Goal: Task Accomplishment & Management: Use online tool/utility

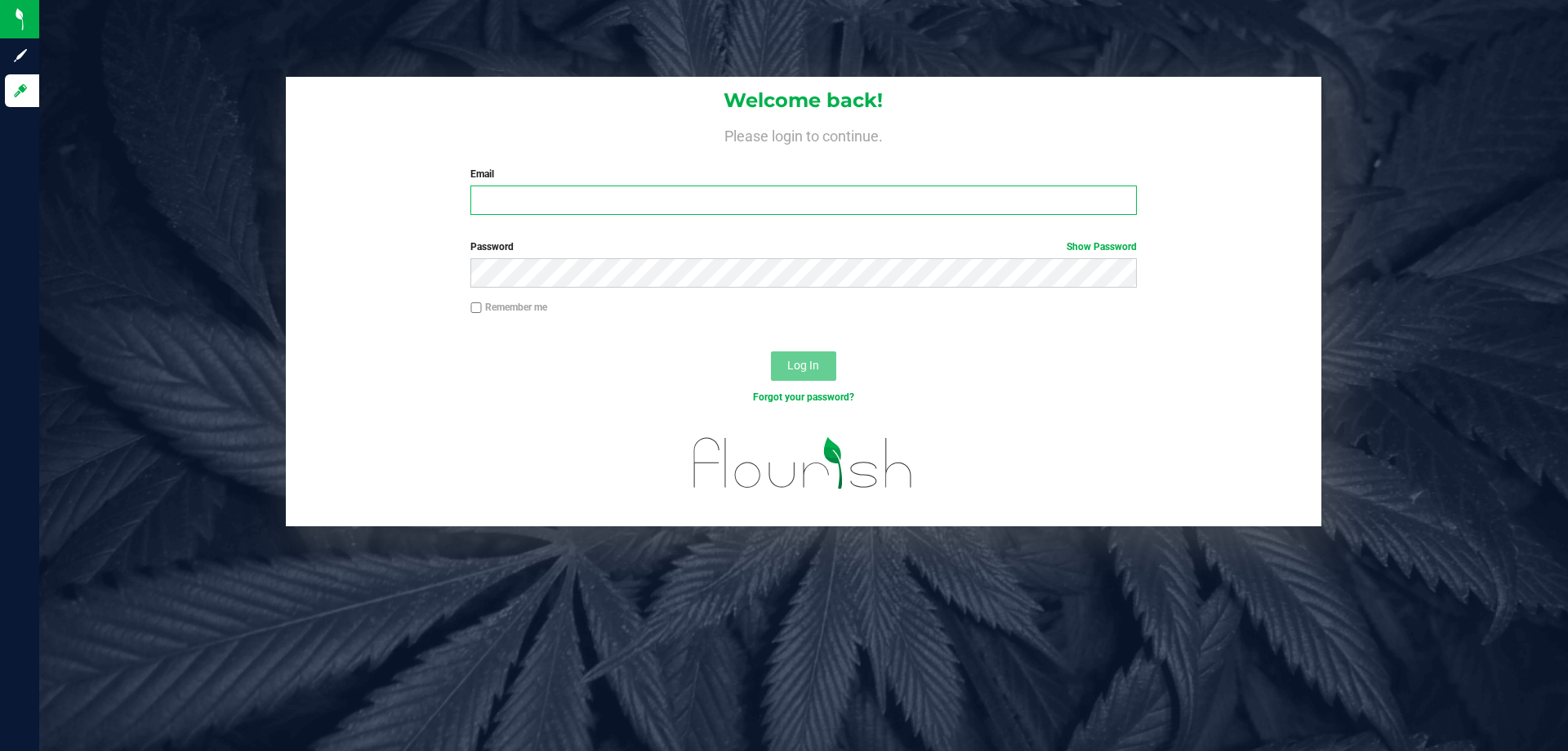
click at [509, 208] on input "Email" at bounding box center [803, 200] width 666 height 29
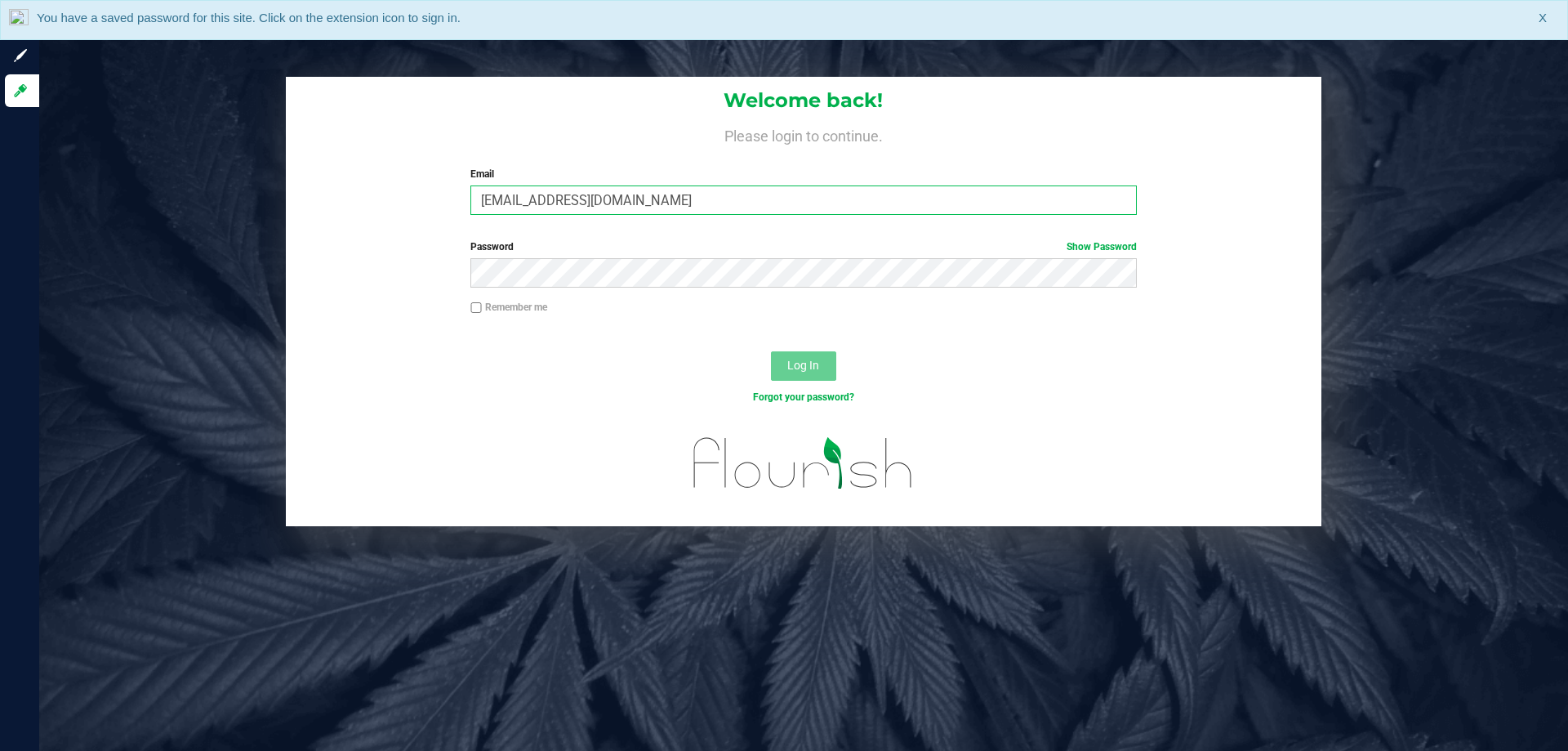
type input "[EMAIL_ADDRESS][DOMAIN_NAME]"
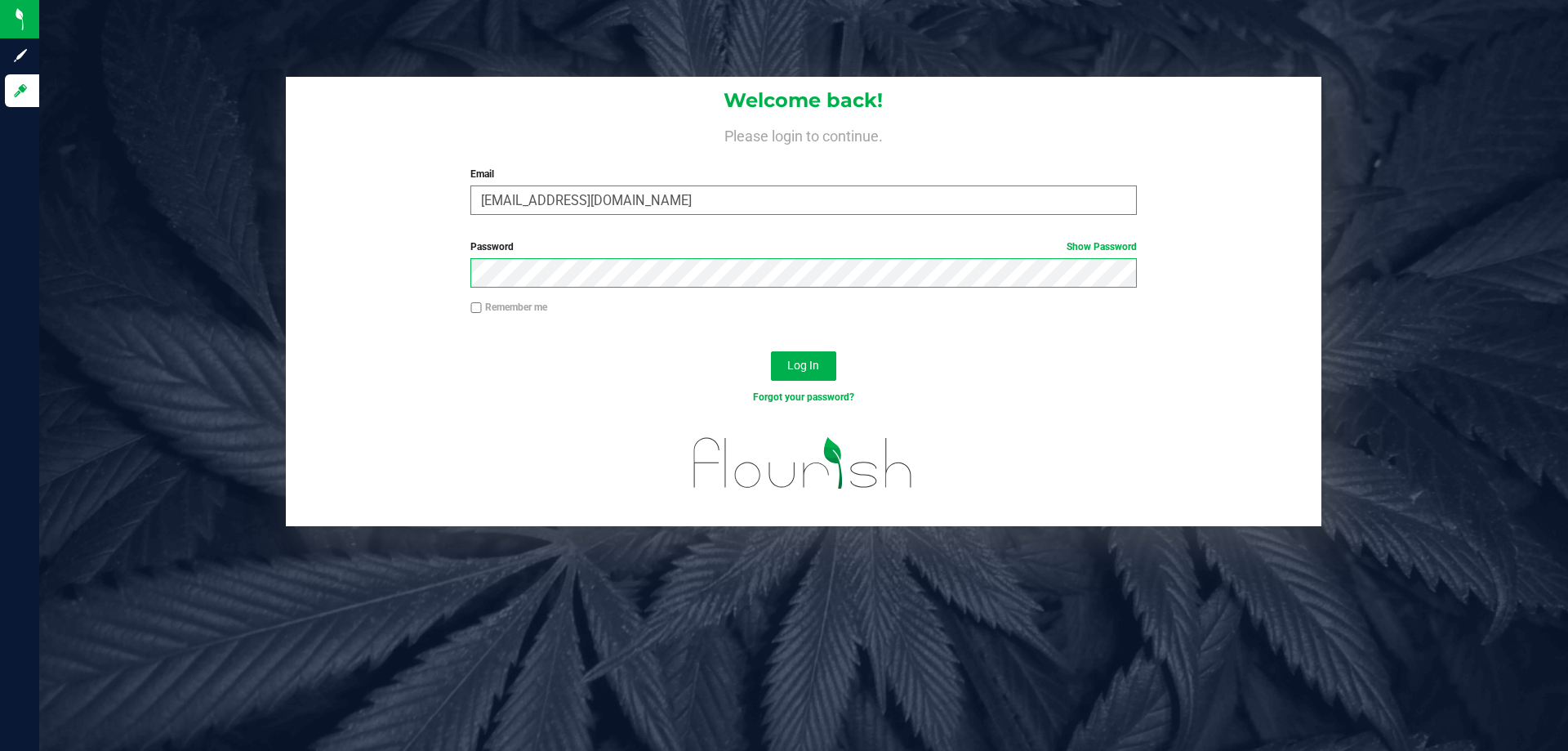
click at [771, 351] on button "Log In" at bounding box center [803, 366] width 65 height 29
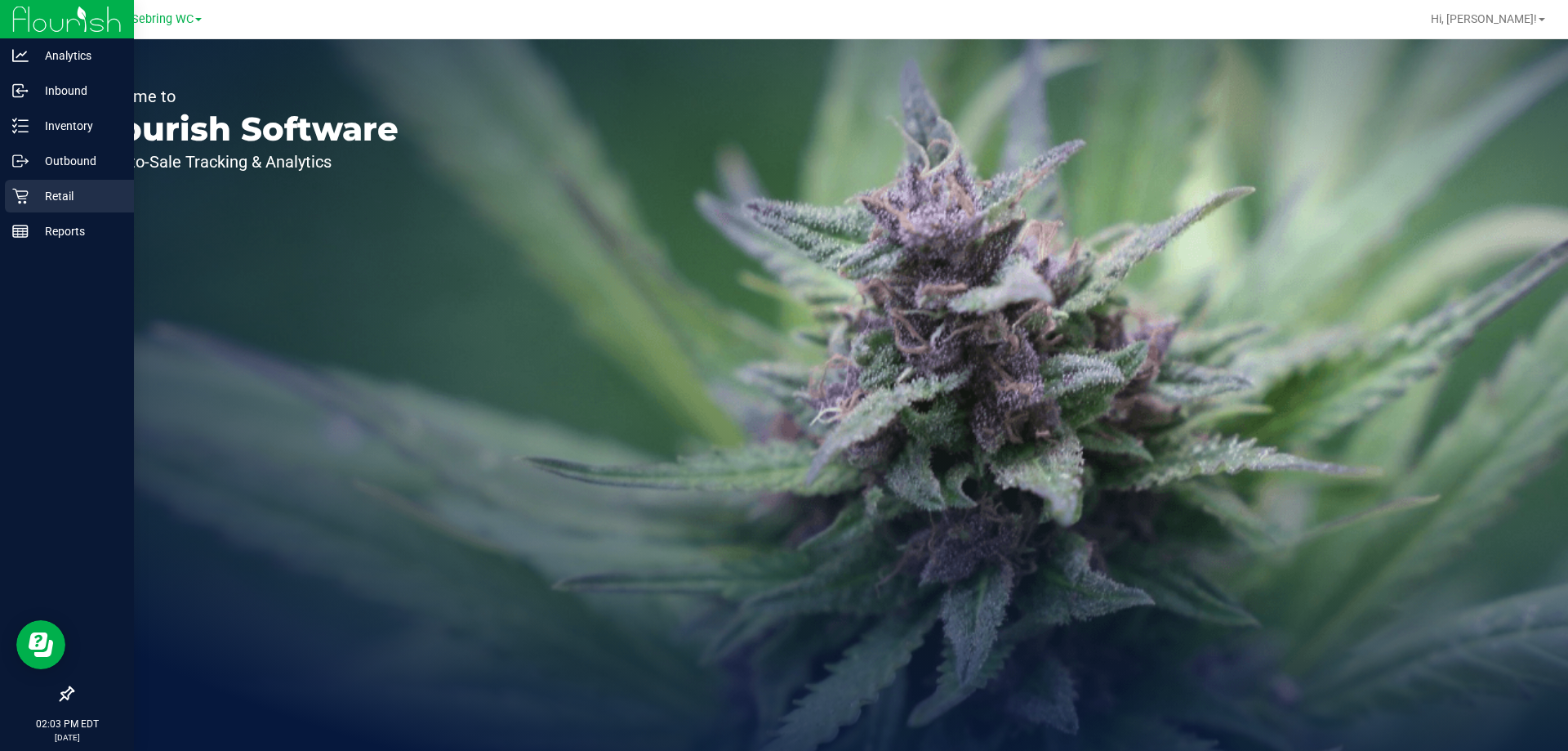
click at [35, 206] on div "Retail" at bounding box center [69, 196] width 129 height 32
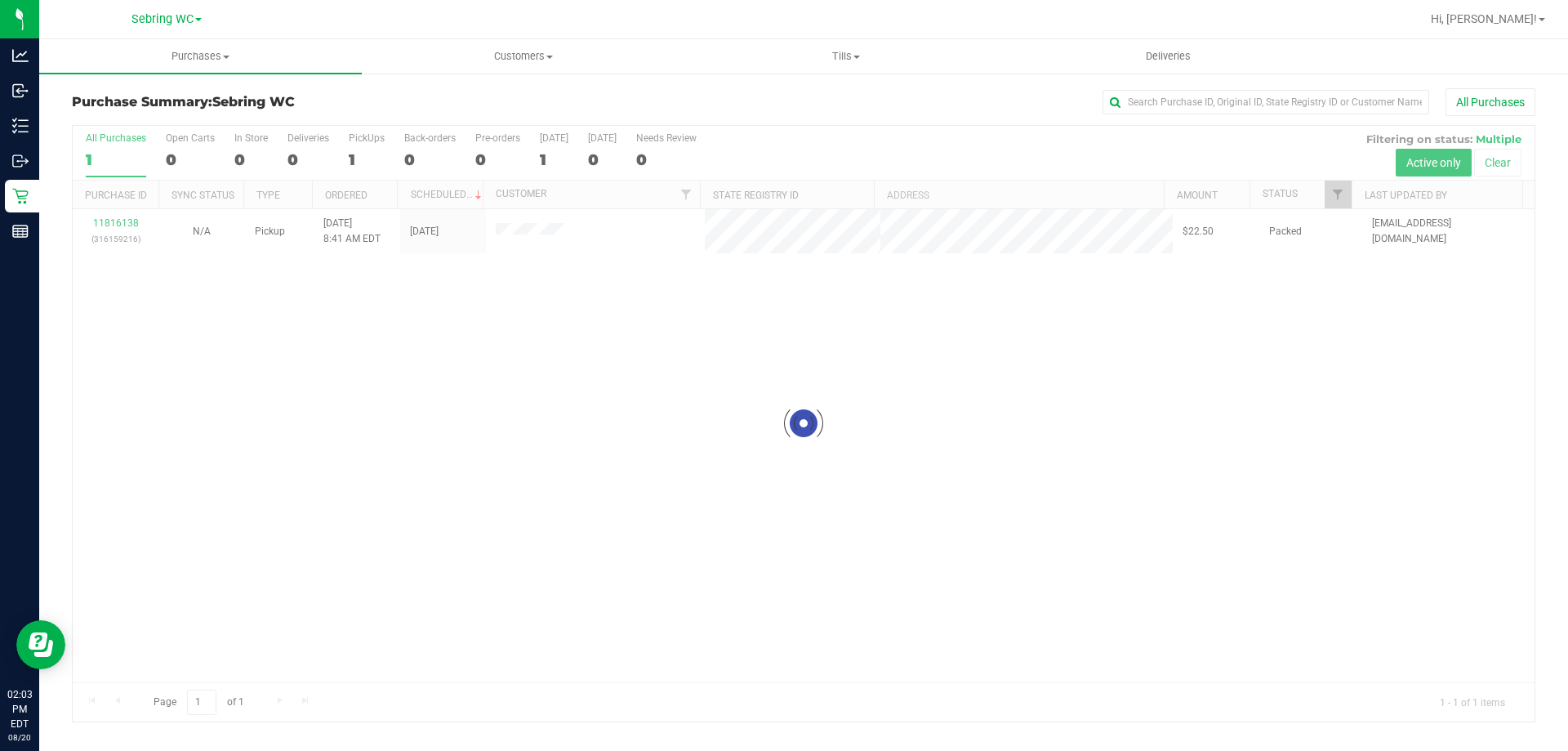
click at [597, 362] on div at bounding box center [803, 423] width 1461 height 595
click at [842, 62] on span "Tills" at bounding box center [846, 57] width 321 height 15
click at [814, 96] on li "Manage tills" at bounding box center [846, 99] width 323 height 20
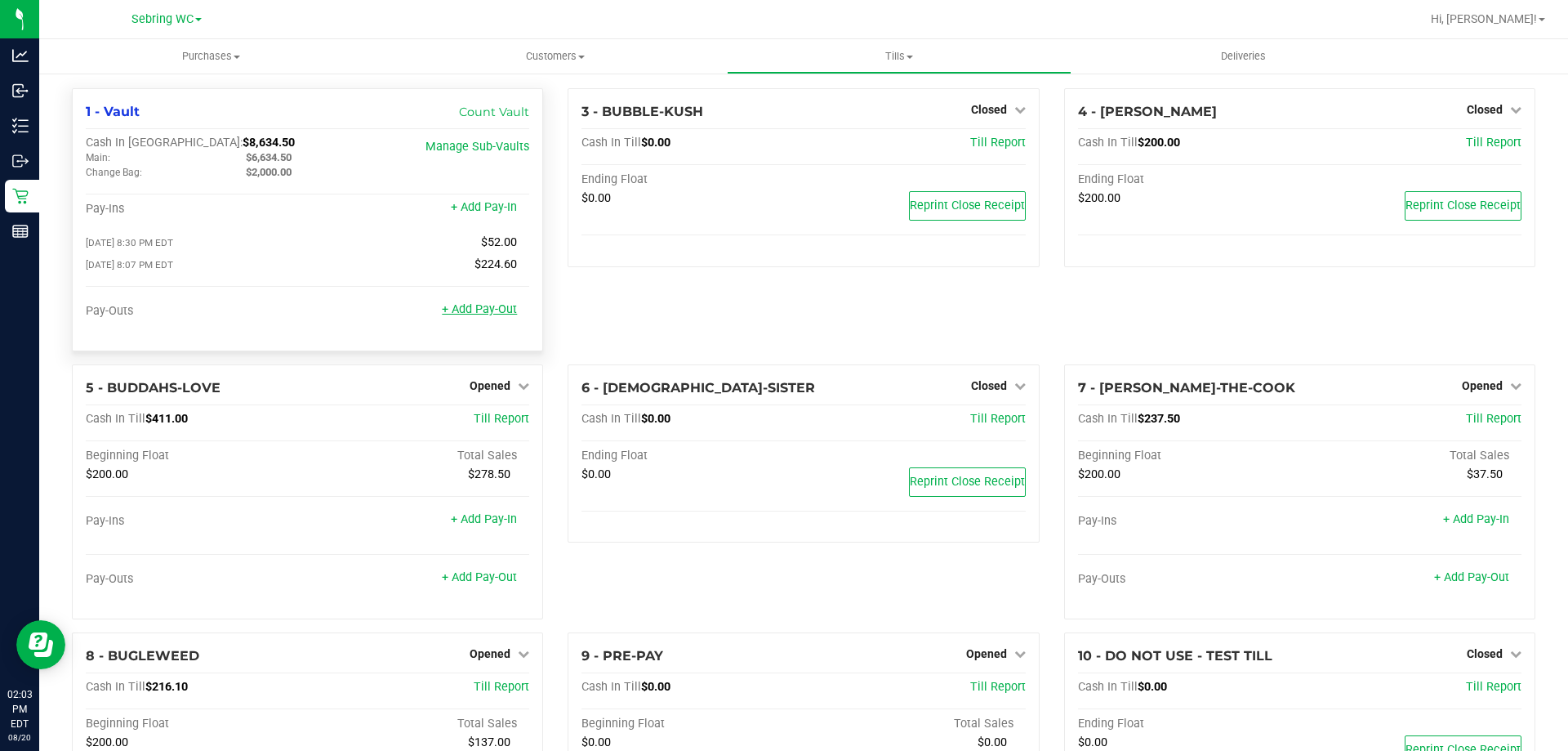
click at [490, 312] on link "+ Add Pay-Out" at bounding box center [479, 309] width 75 height 14
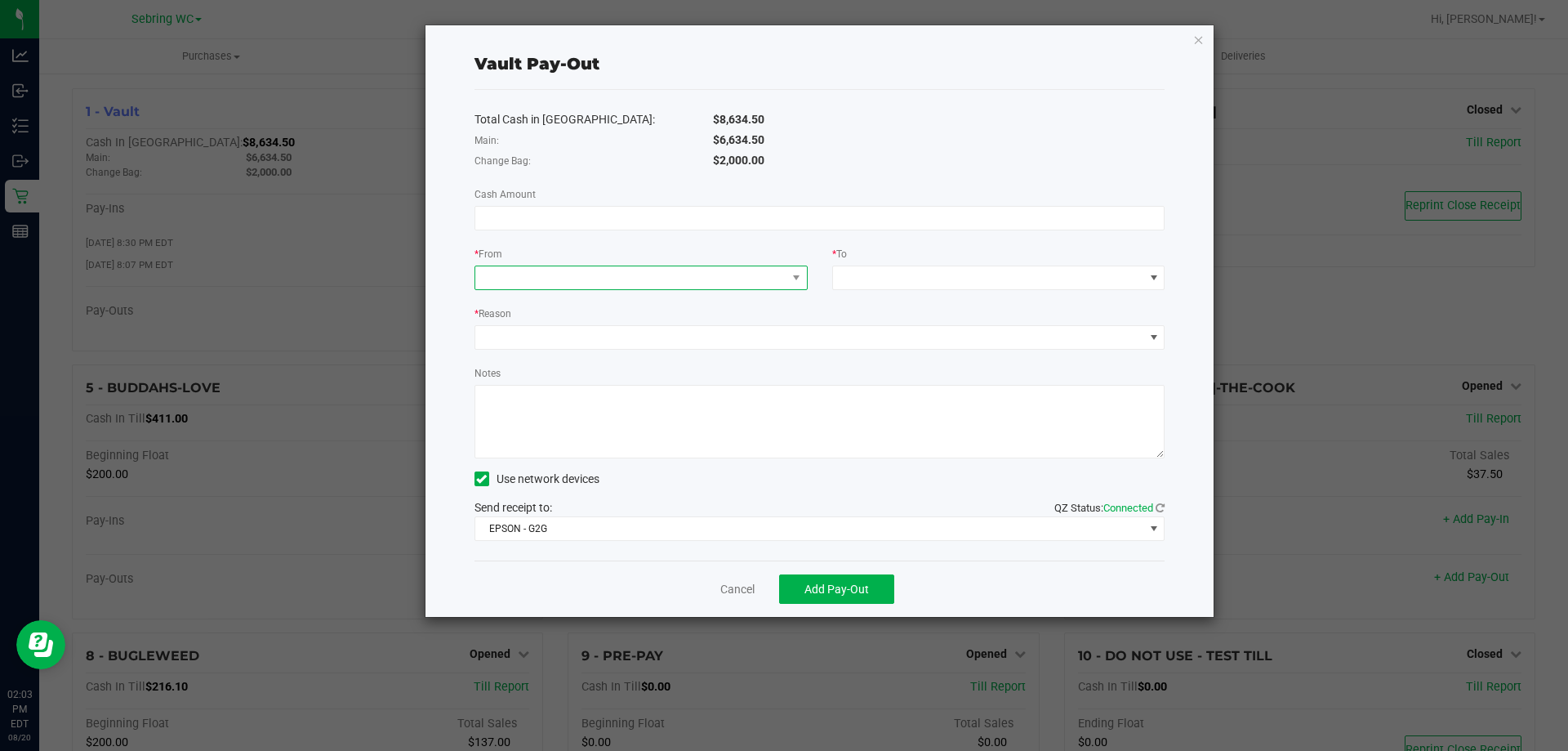
click at [672, 276] on span at bounding box center [631, 277] width 311 height 22
click at [530, 371] on div "Main (Vault)" at bounding box center [518, 382] width 65 height 29
click at [906, 270] on span at bounding box center [989, 277] width 311 height 22
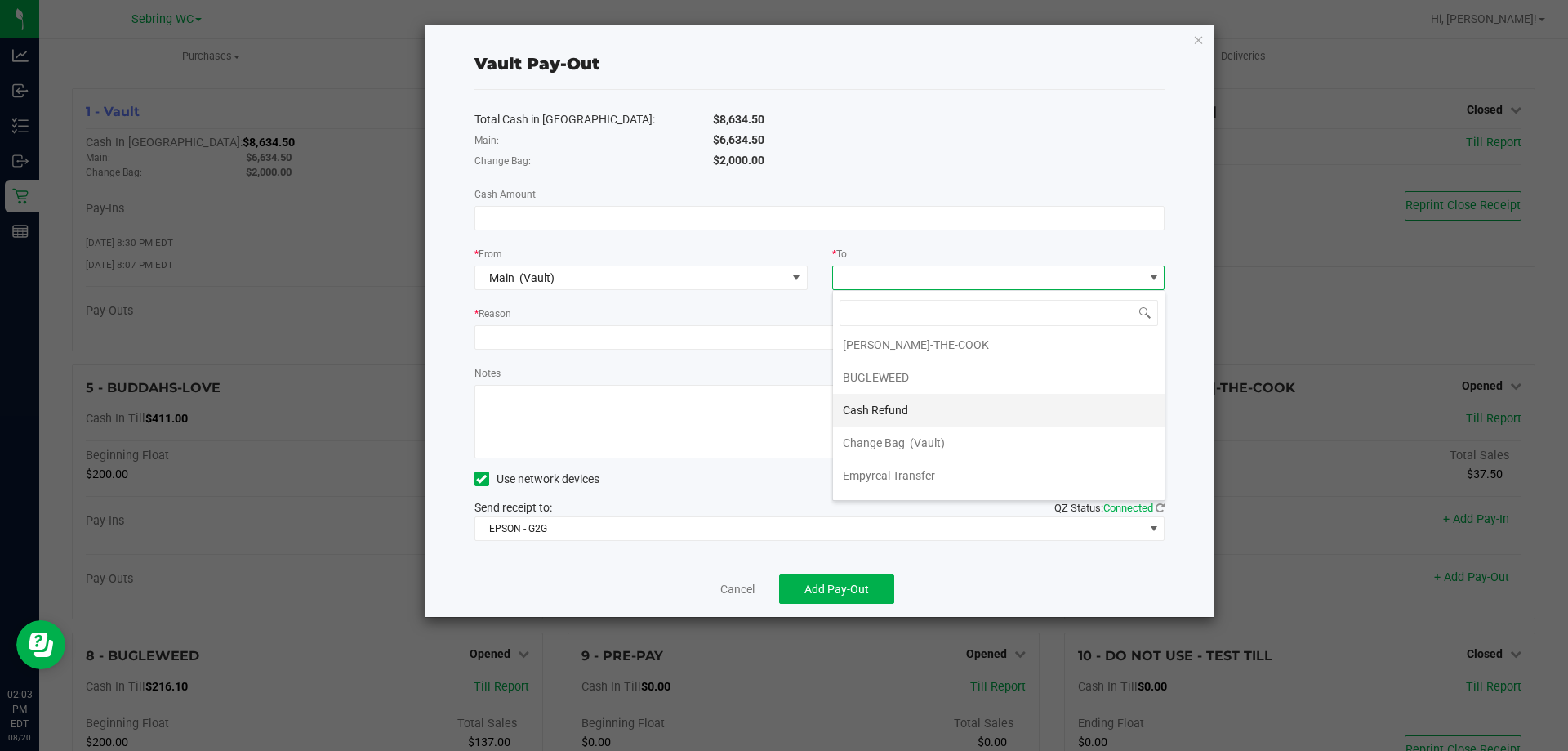
scroll to position [65, 0]
click at [886, 448] on span "Empyreal Transfer" at bounding box center [888, 449] width 92 height 13
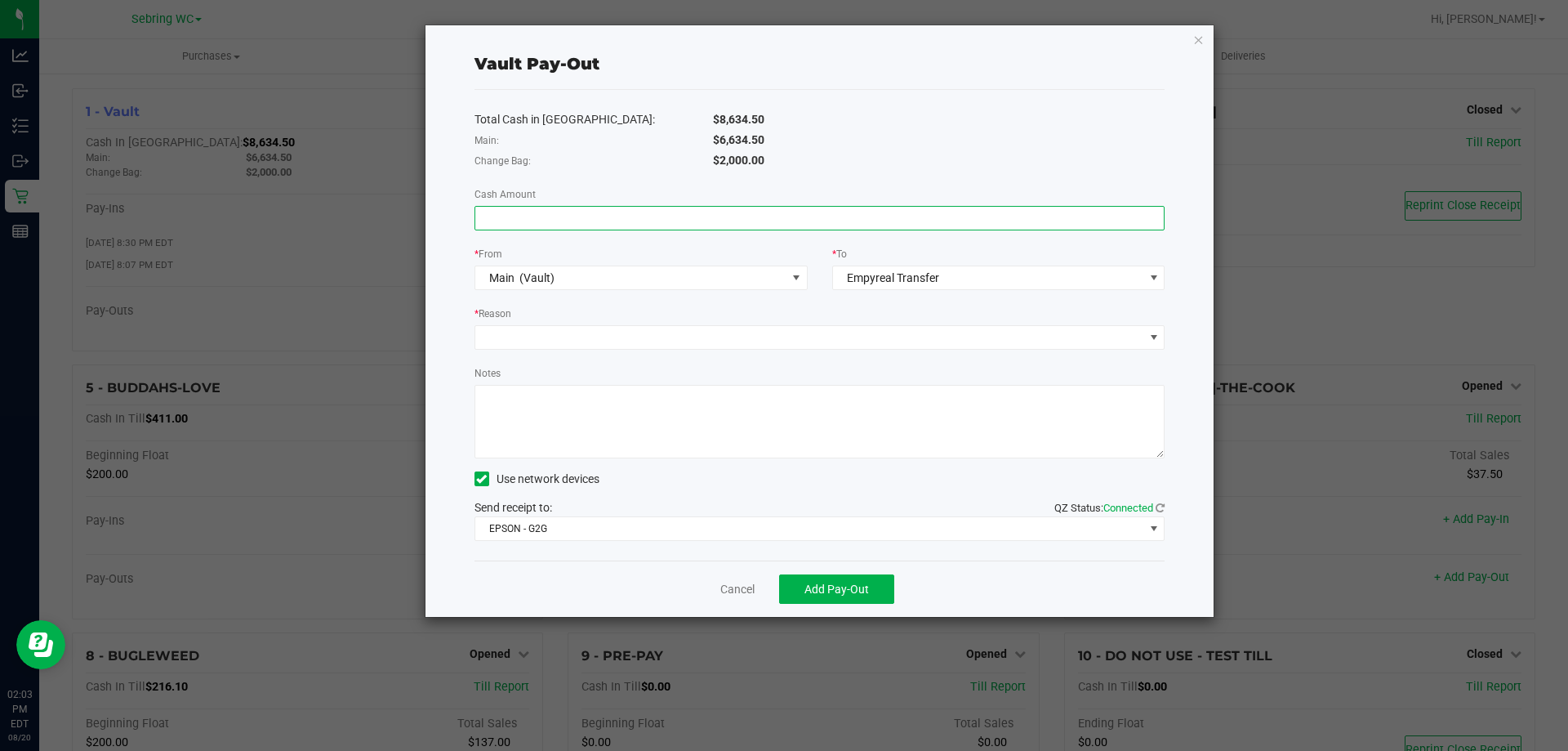
click at [624, 218] on input at bounding box center [820, 217] width 689 height 22
type input "$6,634.50"
click at [601, 345] on span at bounding box center [810, 336] width 669 height 22
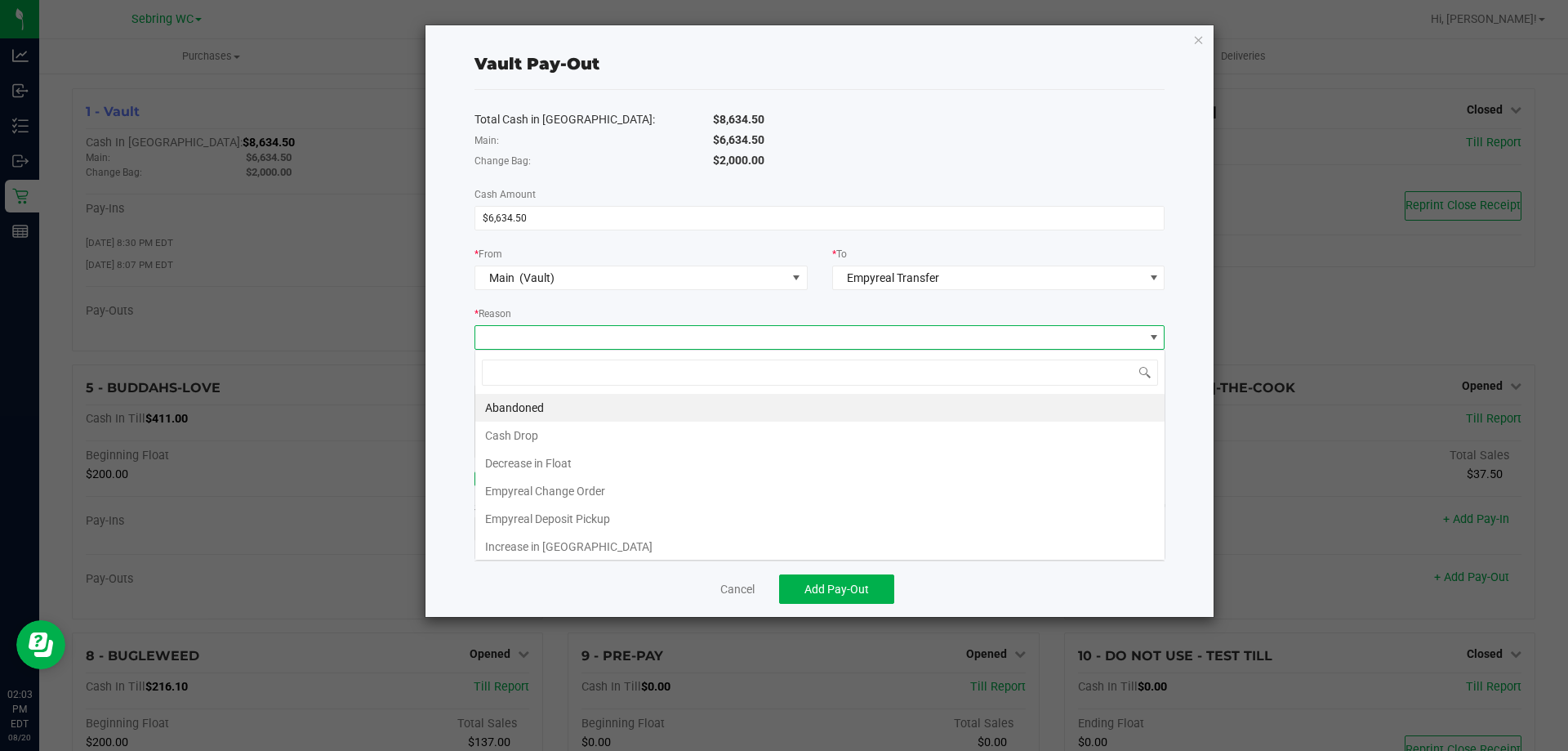
scroll to position [24, 690]
click at [529, 510] on li "Empyreal Deposit Pickup" at bounding box center [820, 518] width 689 height 27
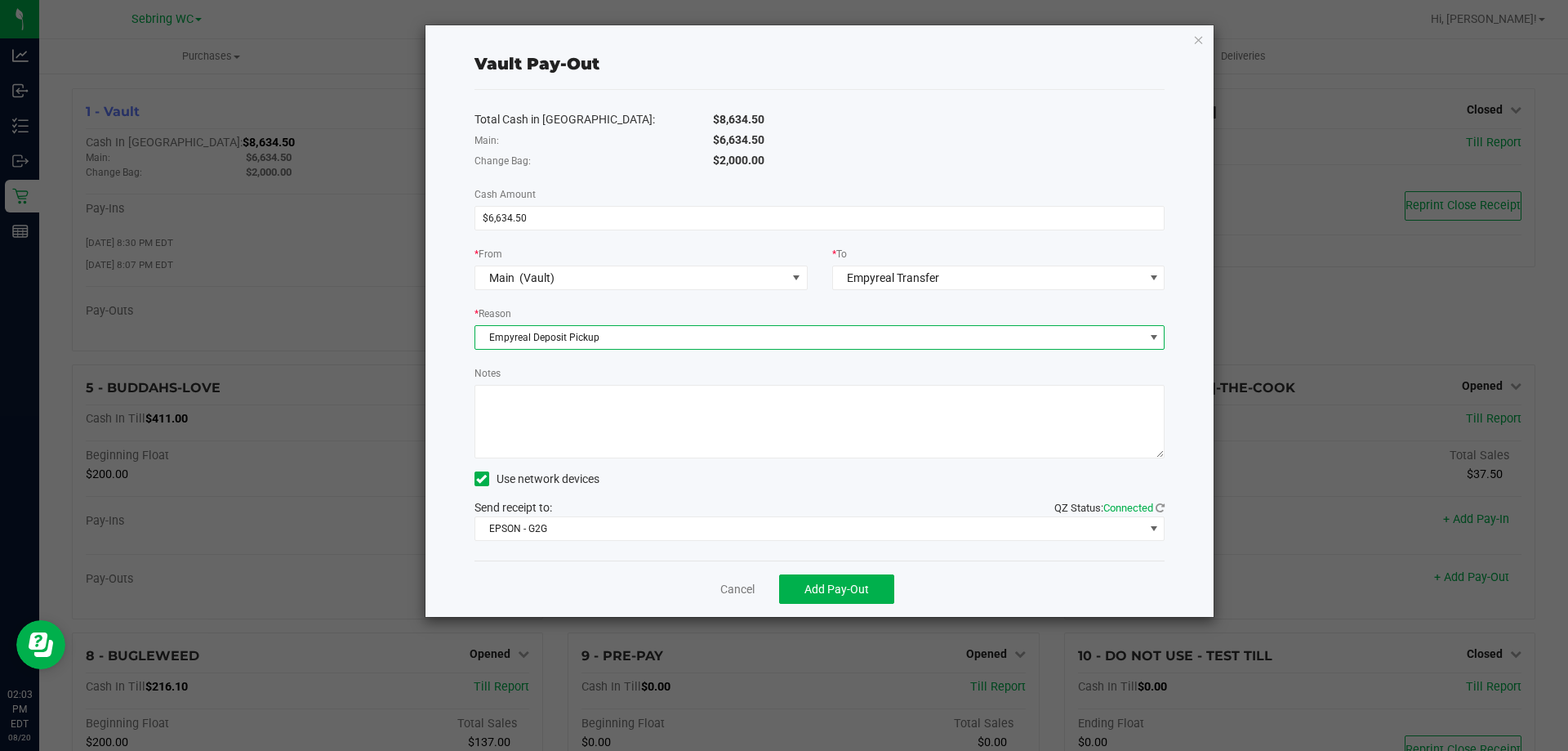
click at [557, 430] on textarea "Notes" at bounding box center [820, 421] width 691 height 73
type textarea "8.15 - 8.19 DB"
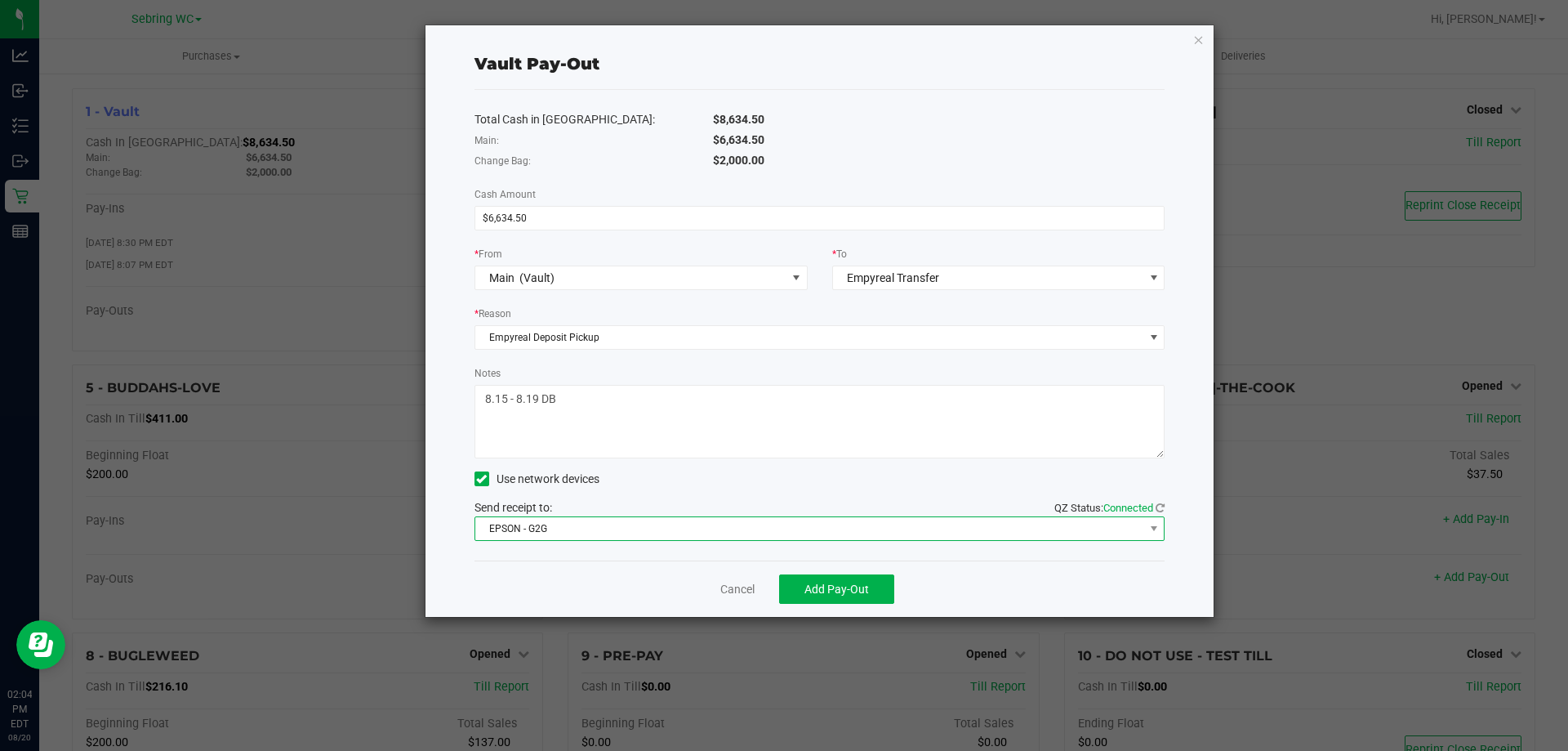
click at [539, 535] on span "EPSON - G2G" at bounding box center [810, 528] width 669 height 22
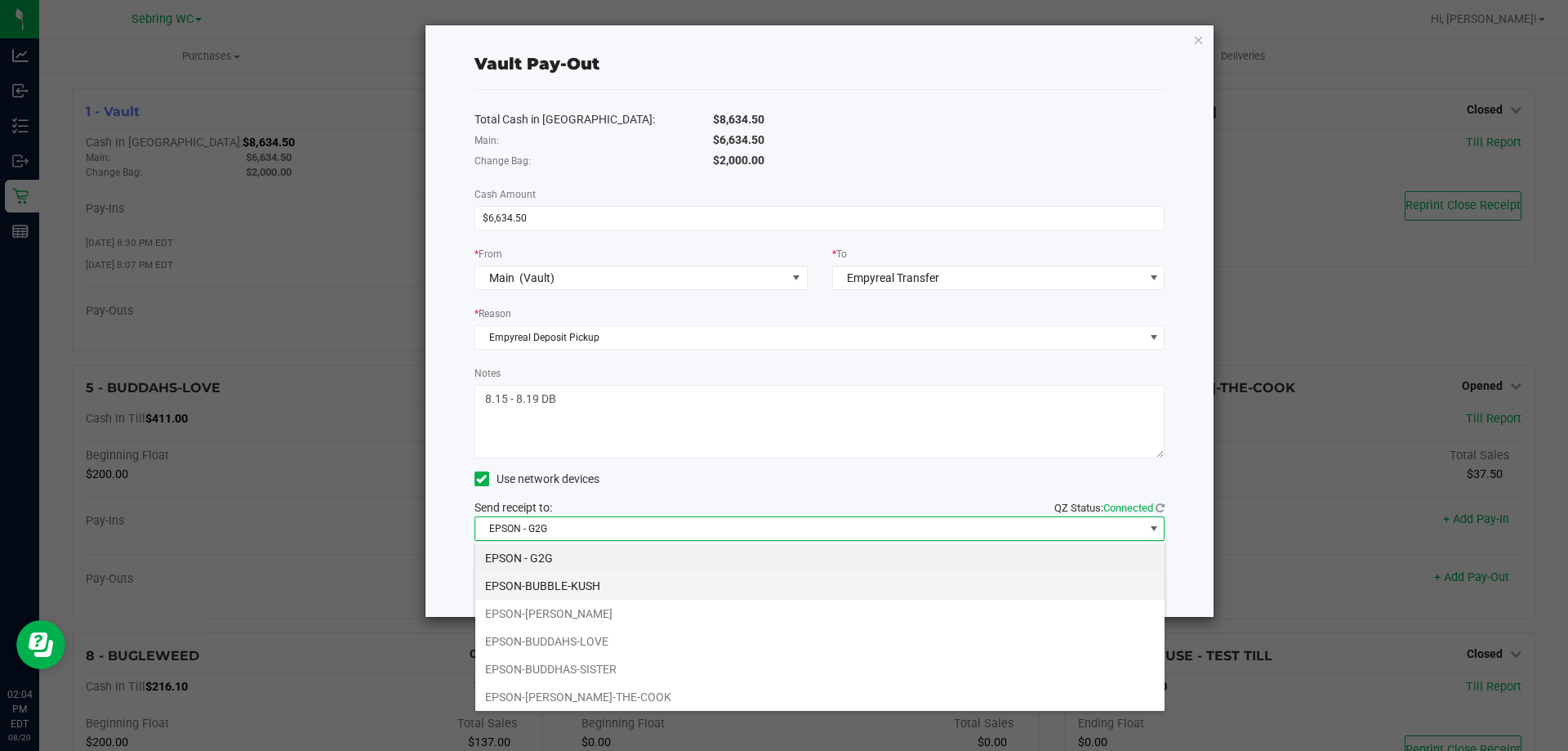
click at [529, 584] on li "EPSON-BUBBLE-KUSH" at bounding box center [820, 585] width 689 height 27
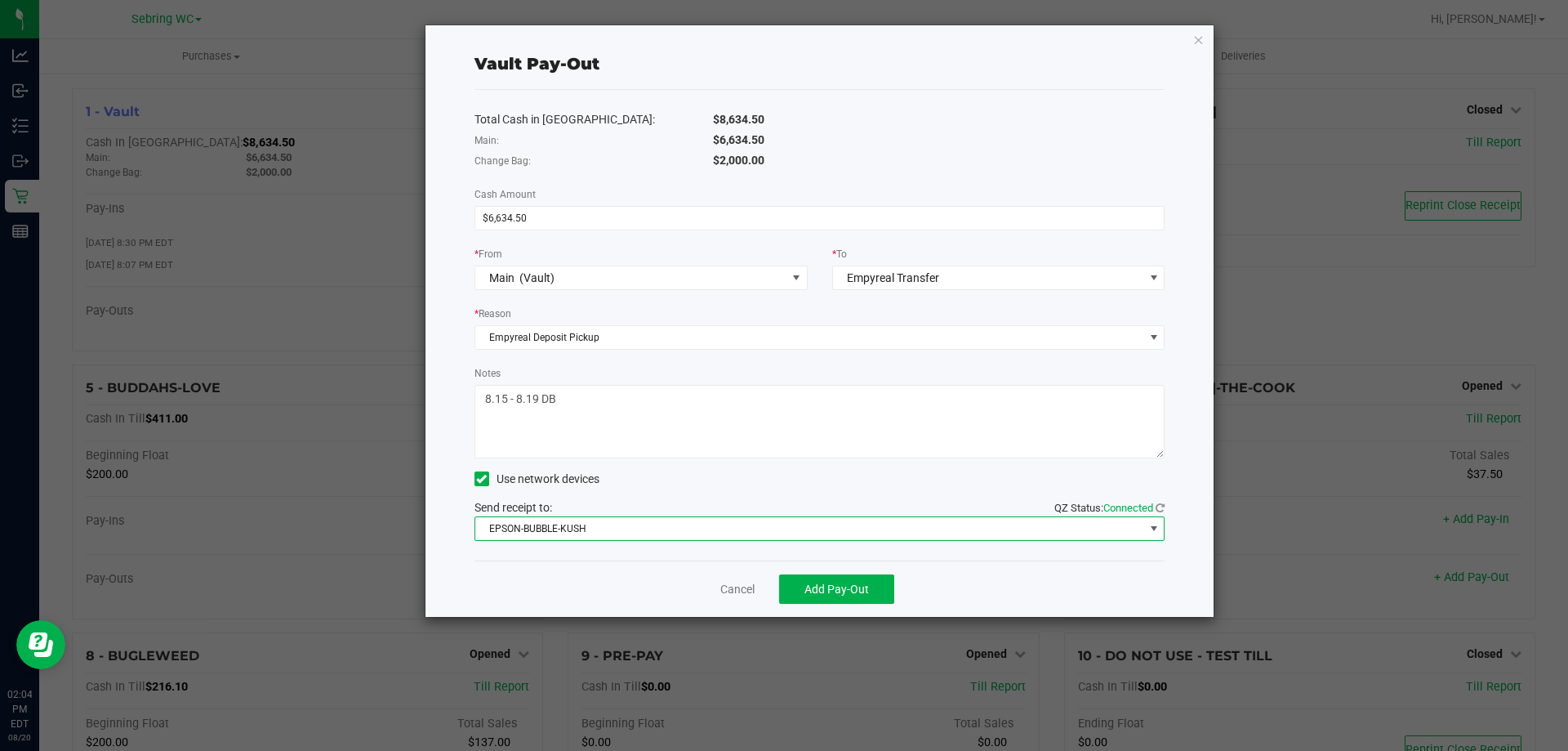
click at [538, 577] on div "Cancel Add Pay-Out" at bounding box center [820, 589] width 691 height 57
click at [721, 529] on span "EPSON-BUBBLE-KUSH" at bounding box center [810, 528] width 669 height 22
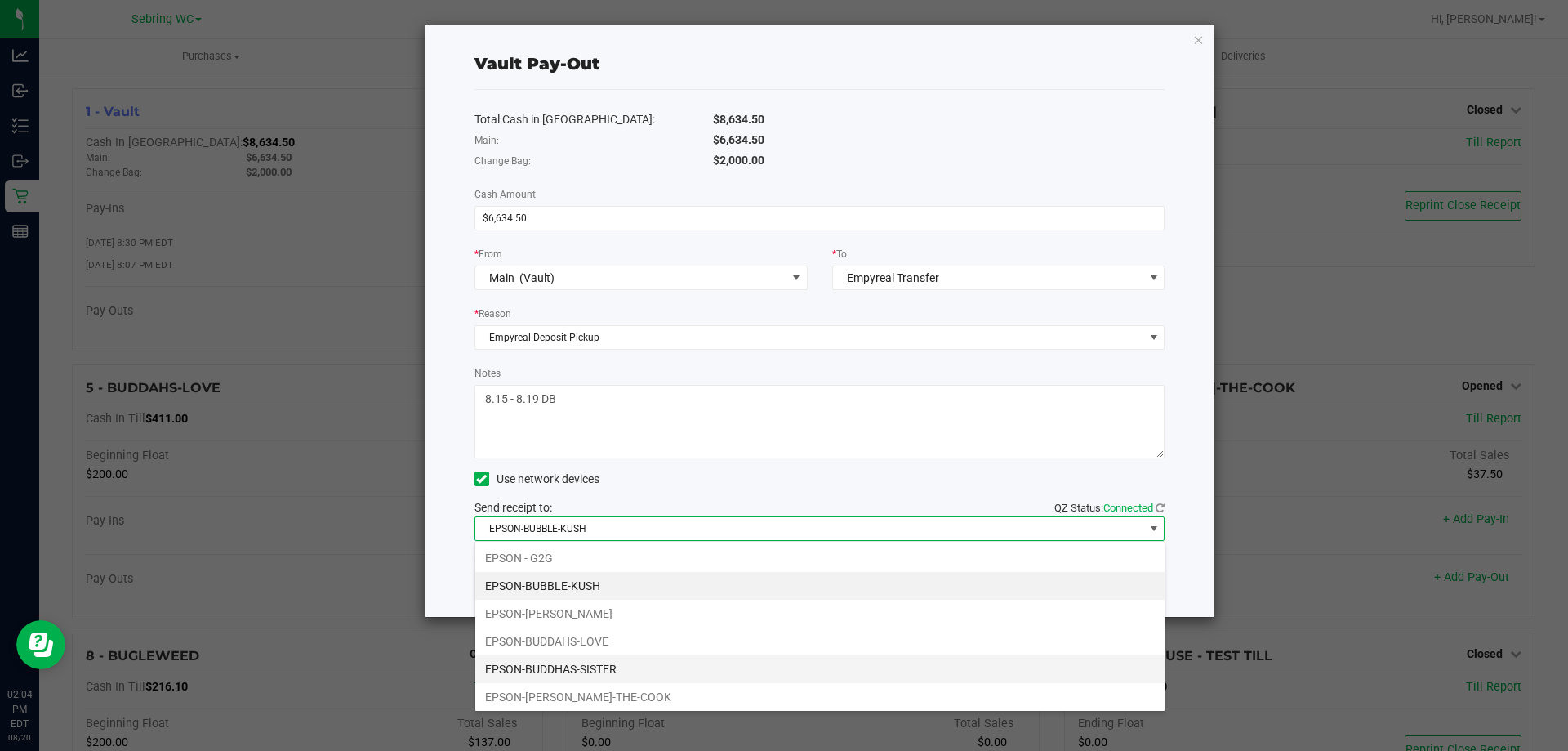
click at [561, 664] on li "EPSON-BUDDHAS-SISTER" at bounding box center [820, 669] width 689 height 27
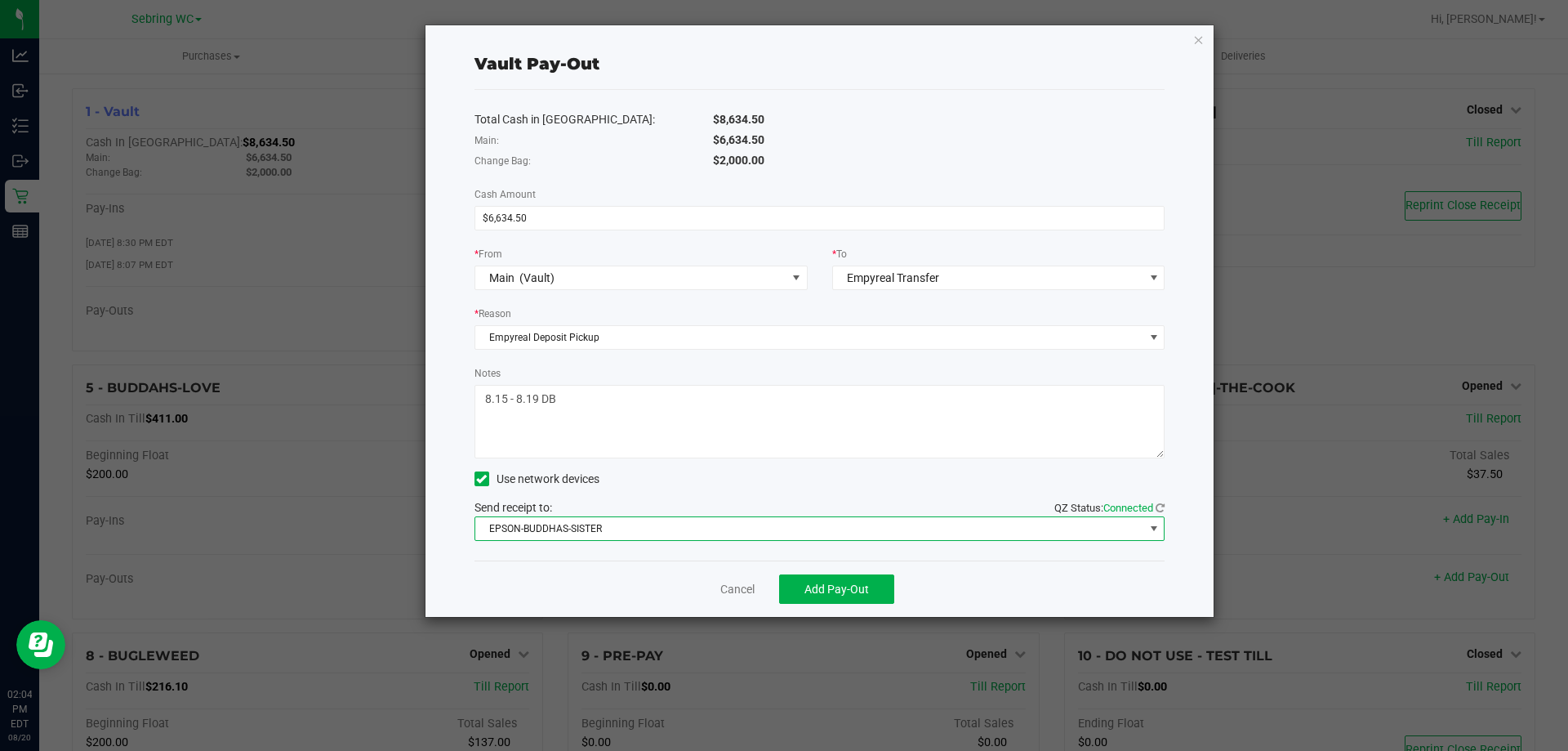
click at [647, 586] on div "Cancel Add Pay-Out" at bounding box center [820, 589] width 691 height 57
click at [794, 586] on button "Add Pay-Out" at bounding box center [836, 589] width 115 height 29
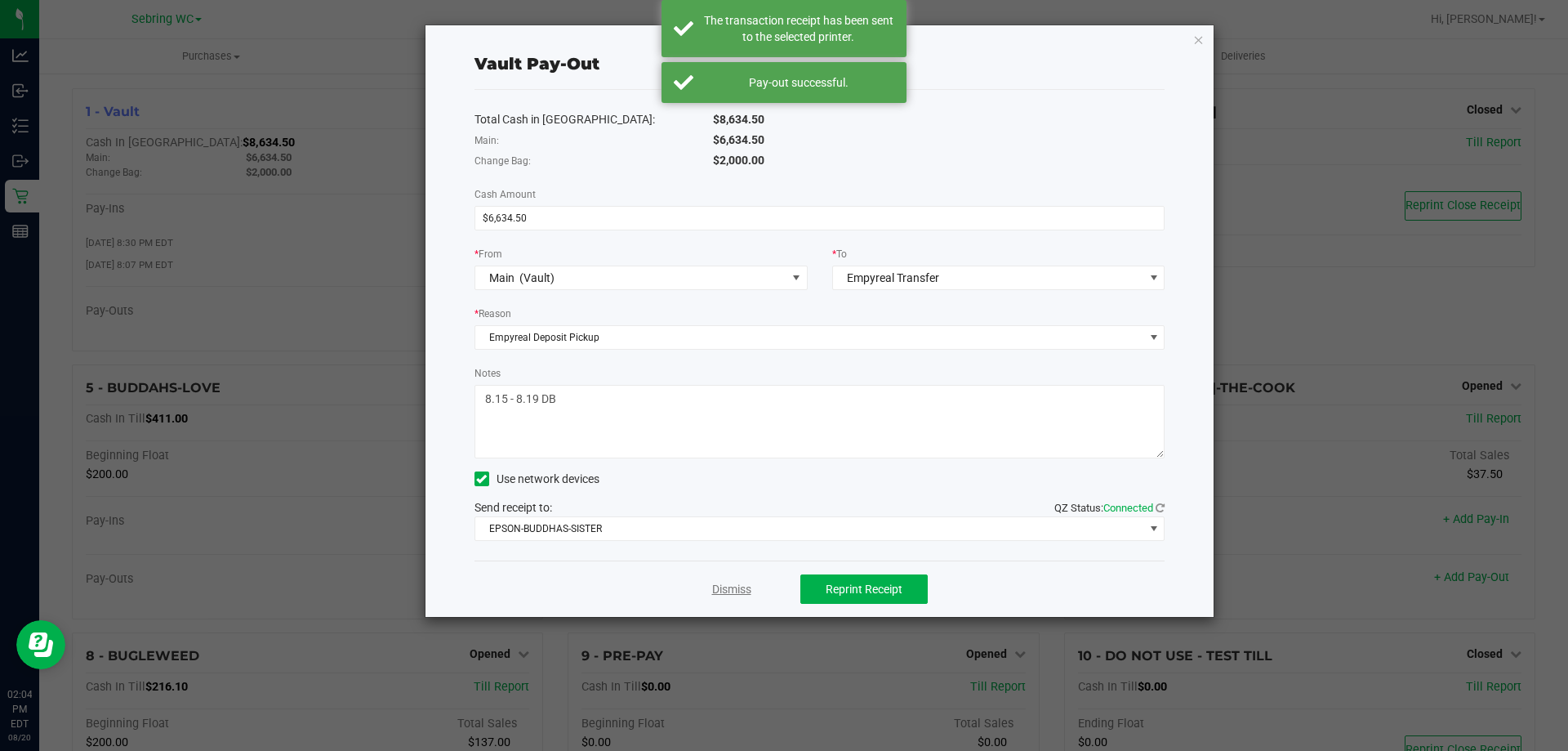
click at [716, 592] on link "Dismiss" at bounding box center [732, 589] width 39 height 17
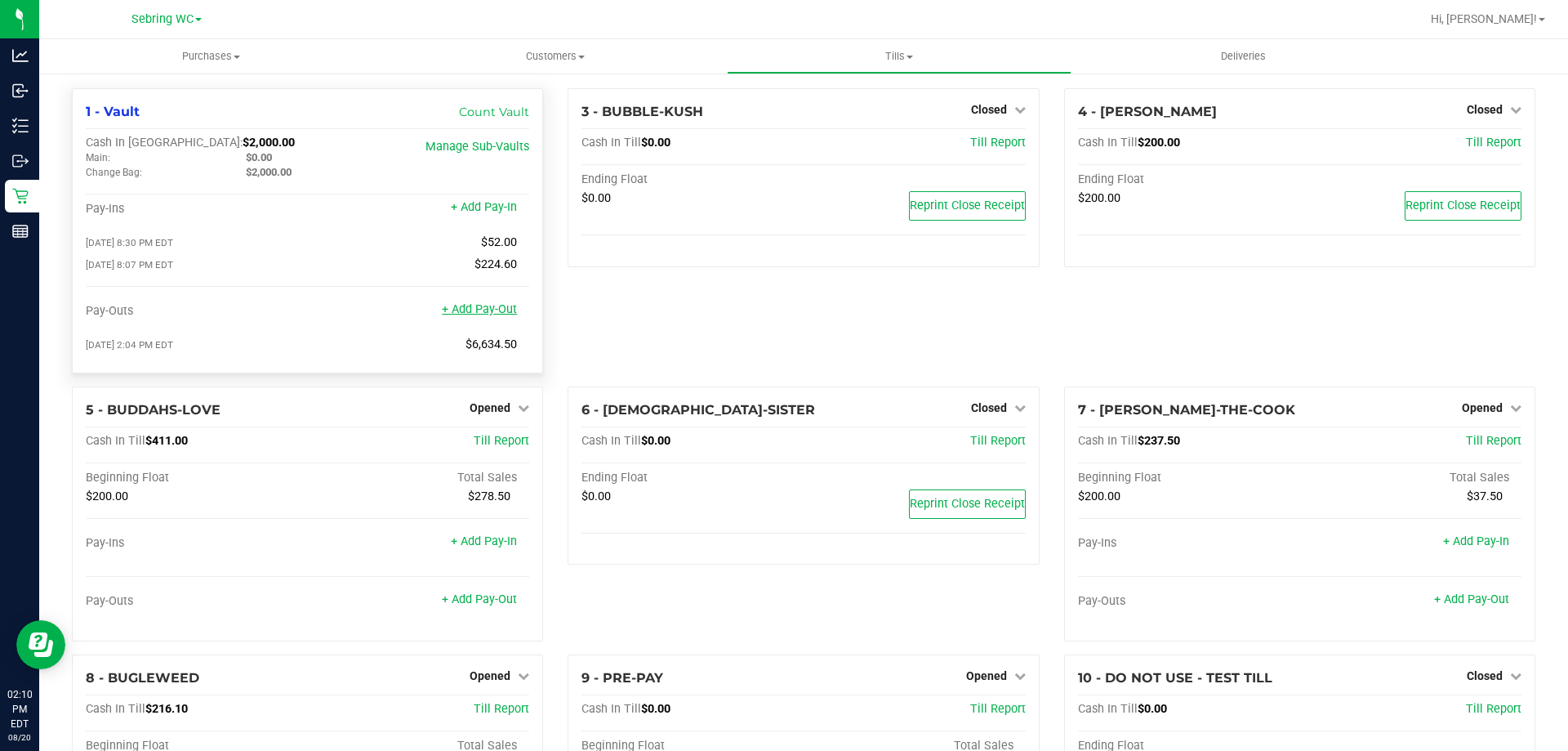
click at [464, 310] on link "+ Add Pay-Out" at bounding box center [479, 309] width 75 height 14
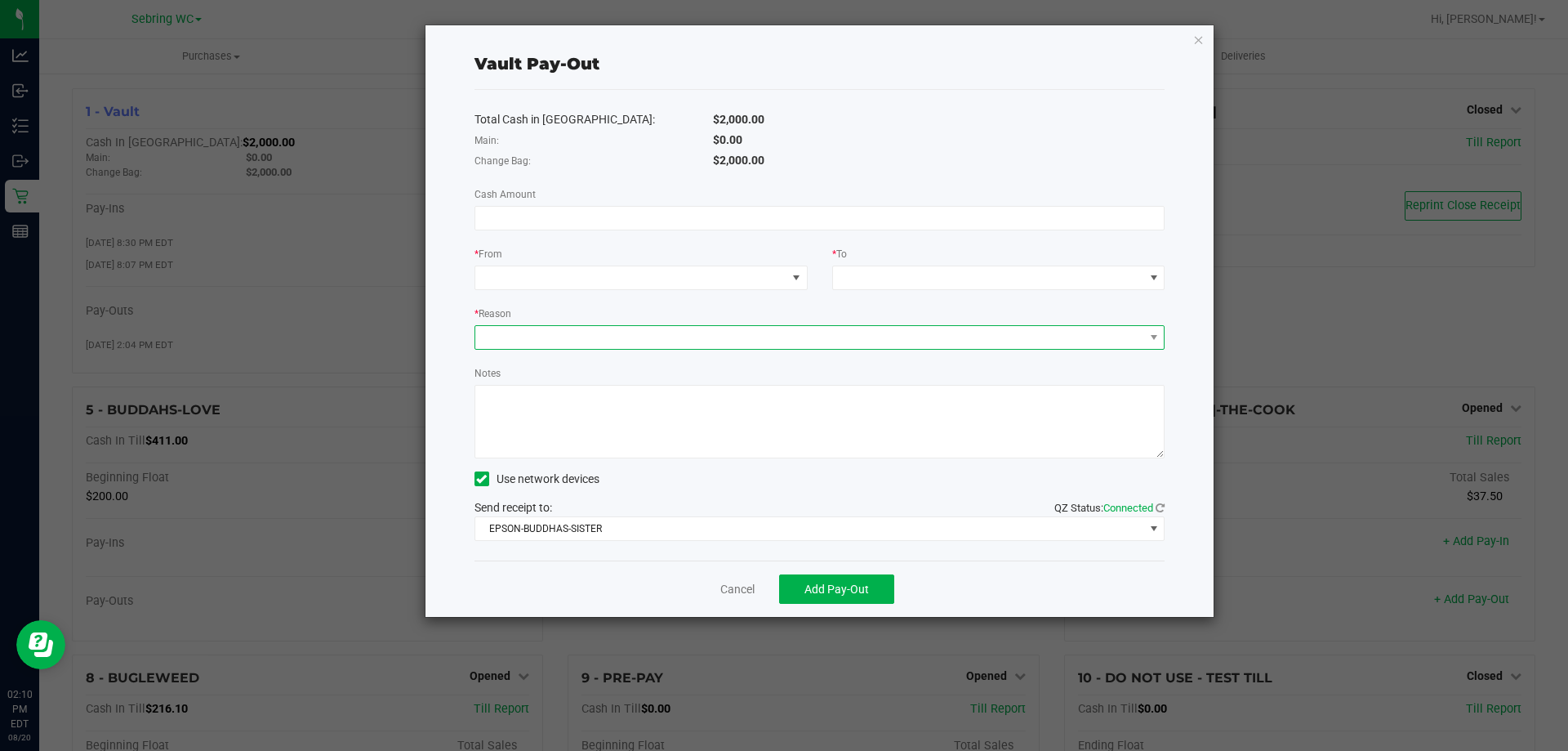
click at [536, 344] on span at bounding box center [810, 336] width 669 height 22
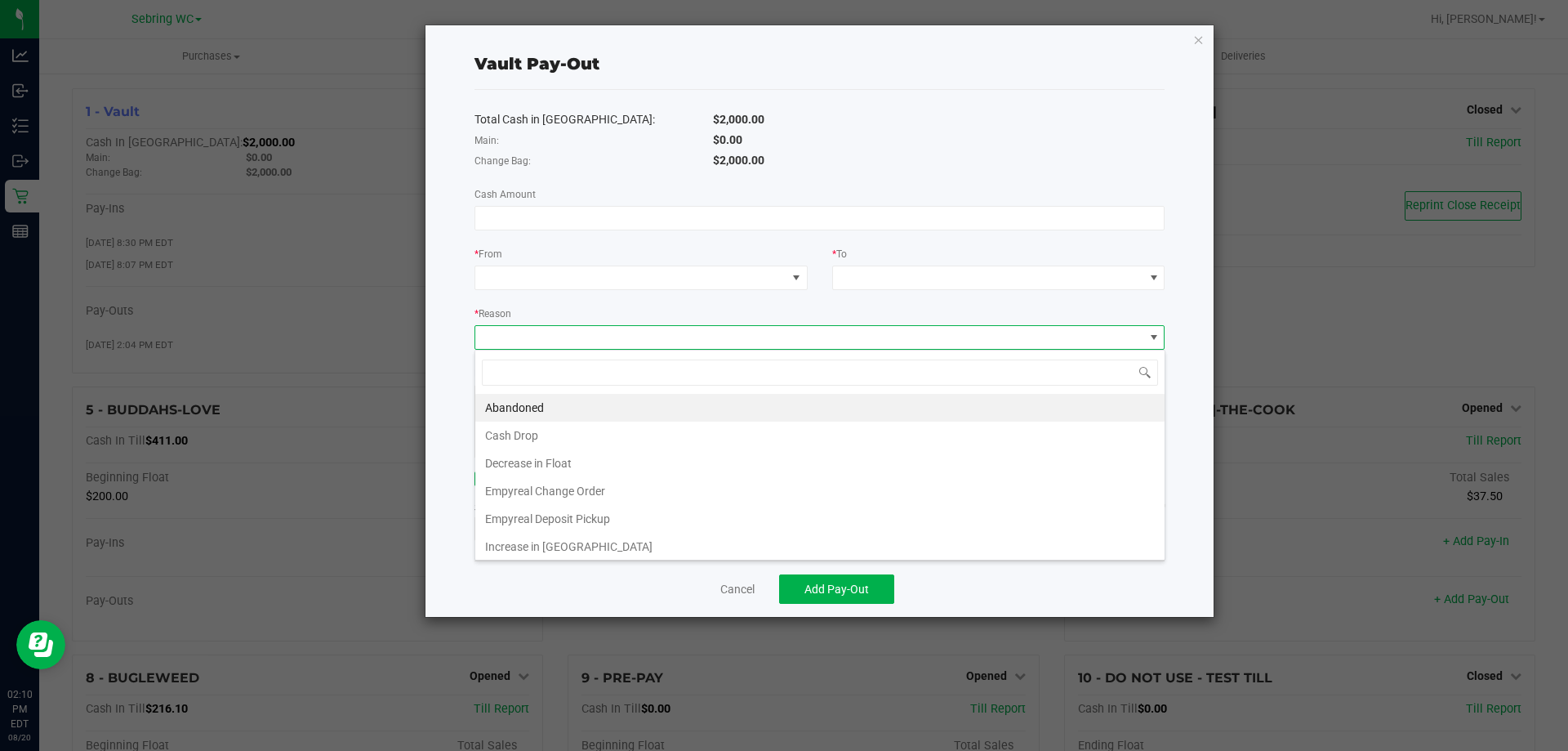
click at [536, 344] on span at bounding box center [810, 336] width 669 height 22
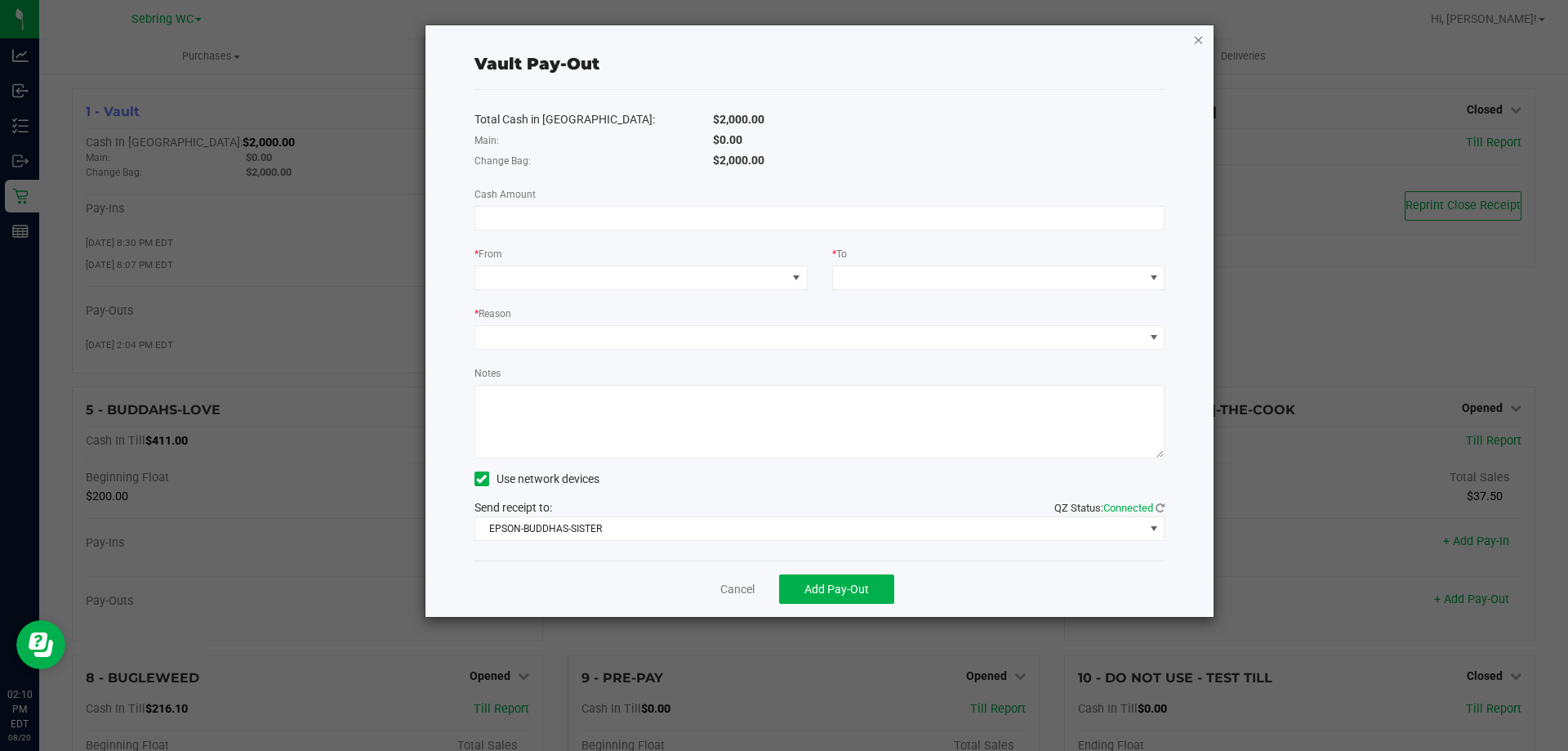
click at [1198, 40] on icon "button" at bounding box center [1198, 39] width 12 height 20
